Goal: Communication & Community: Answer question/provide support

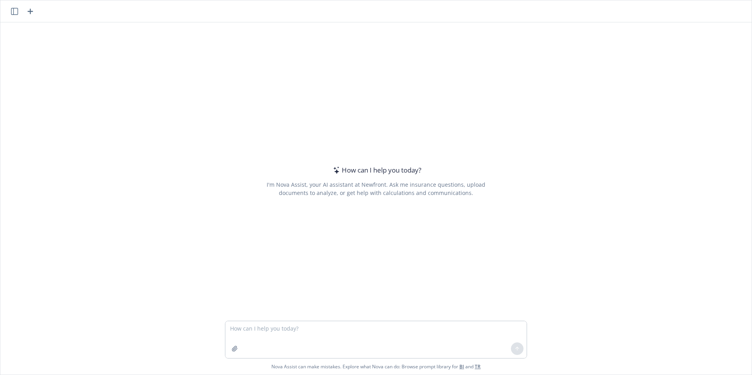
drag, startPoint x: 333, startPoint y: 324, endPoint x: 336, endPoint y: 327, distance: 4.5
click at [333, 324] on textarea at bounding box center [375, 339] width 301 height 37
type textarea "rewrite email Hi [PERSON_NAME], No worries! I just wanted to double check. I re…"
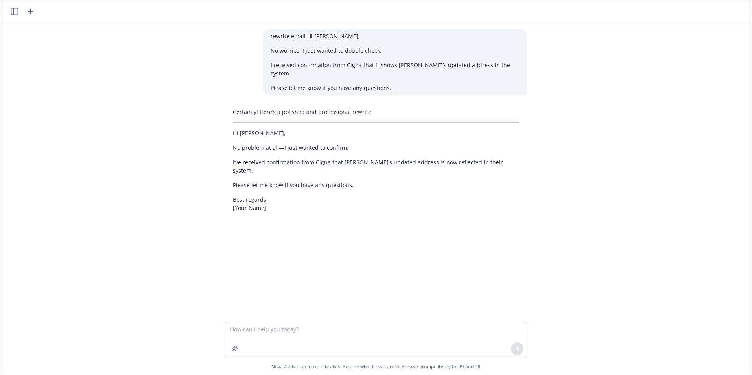
click at [148, 104] on div "rewrite email Hi [PERSON_NAME], No worries! I just wanted to double check. I re…" at bounding box center [375, 171] width 751 height 299
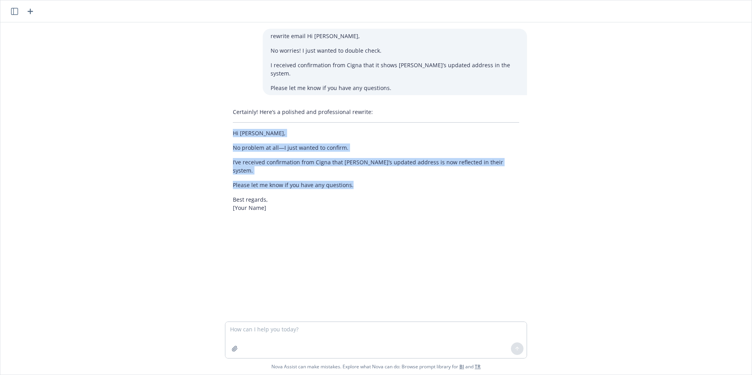
drag, startPoint x: 350, startPoint y: 166, endPoint x: 228, endPoint y: 127, distance: 128.4
click at [228, 127] on div "Certainly! Here’s a polished and professional rewrite: Hi [PERSON_NAME], No pro…" at bounding box center [376, 160] width 302 height 111
drag, startPoint x: 228, startPoint y: 127, endPoint x: 245, endPoint y: 140, distance: 21.1
copy div "Hi [PERSON_NAME], No problem at all—I just wanted to confirm. I’ve received con…"
